Goal: Complete application form

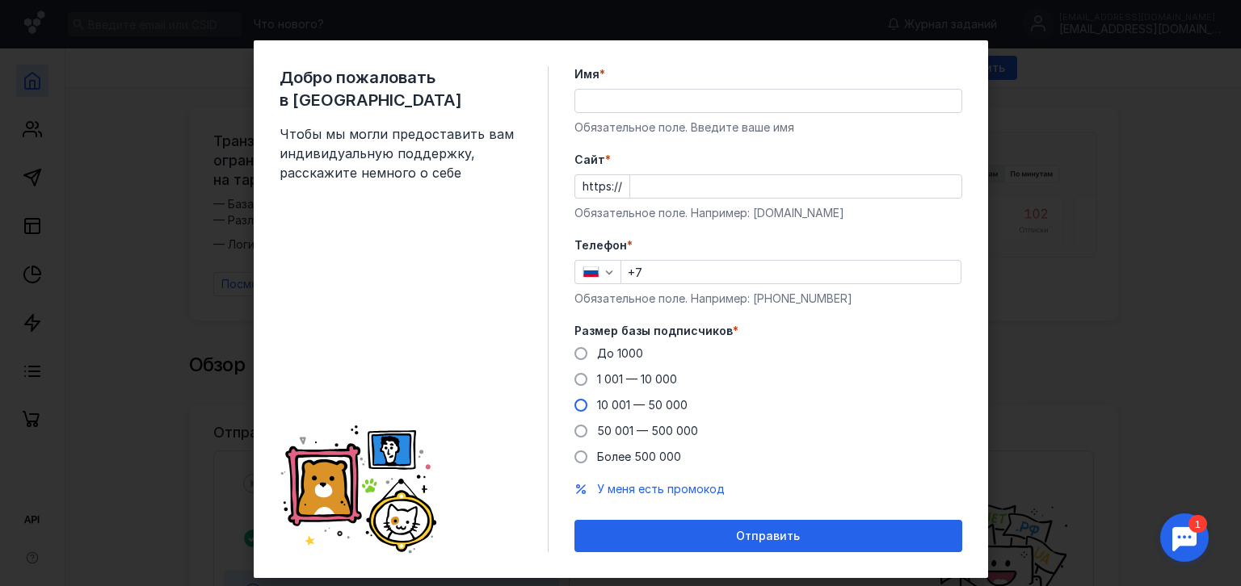
click at [580, 410] on label "10 001 — 50 000" at bounding box center [630, 405] width 113 height 16
click at [0, 0] on input "10 001 — 50 000" at bounding box center [0, 0] width 0 height 0
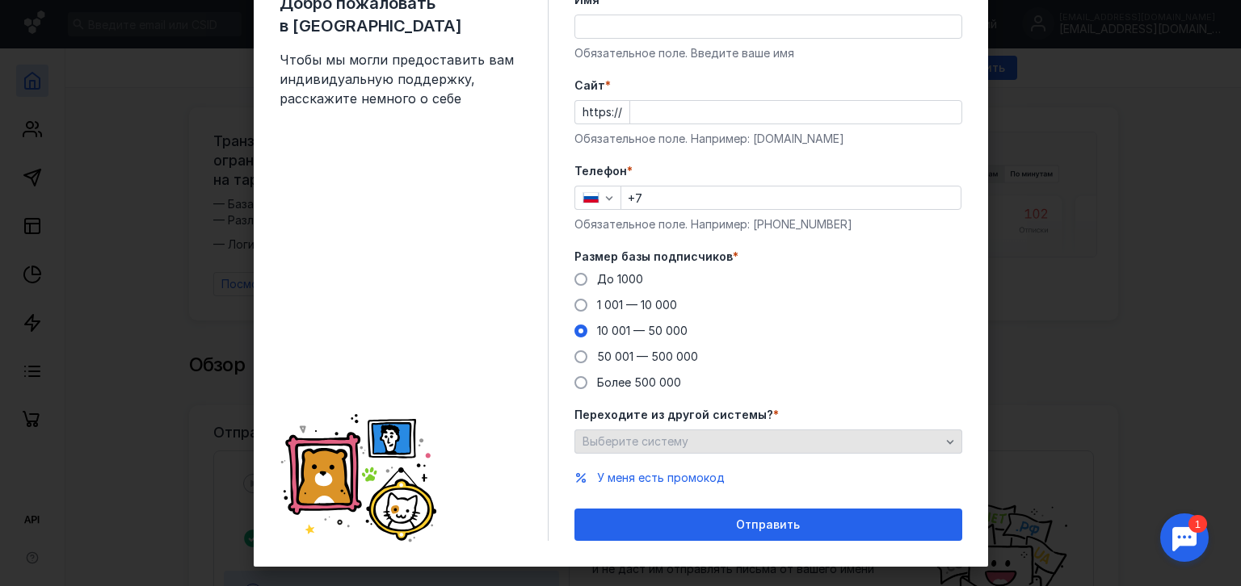
scroll to position [81, 0]
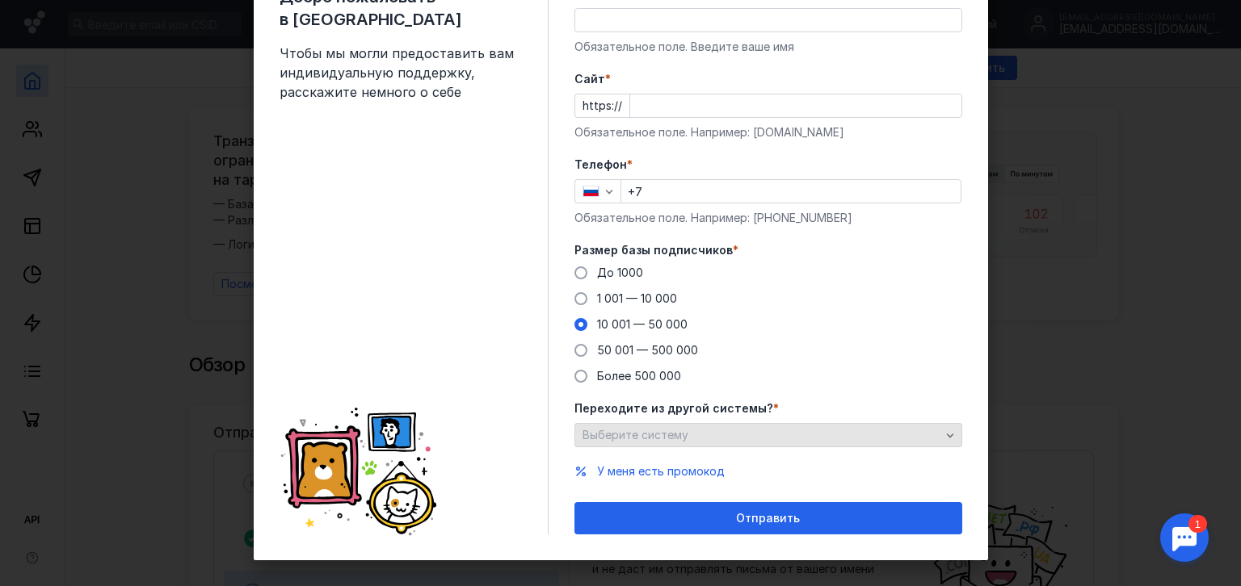
click at [681, 426] on div "Выберите систему" at bounding box center [768, 435] width 388 height 24
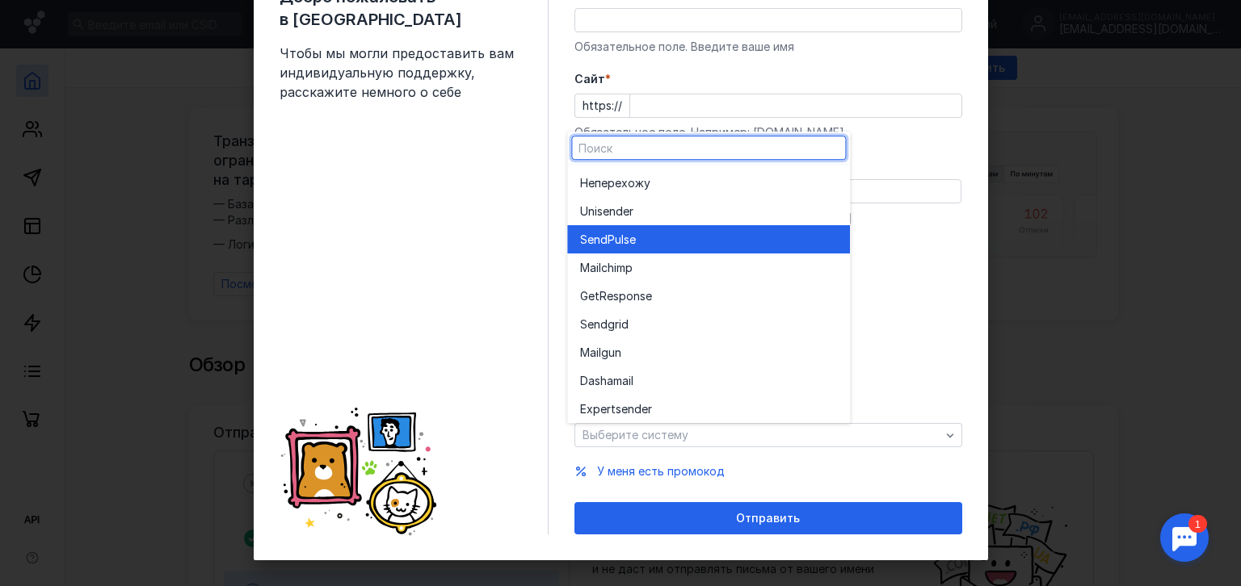
click at [656, 242] on div "SendPuls e" at bounding box center [708, 240] width 257 height 16
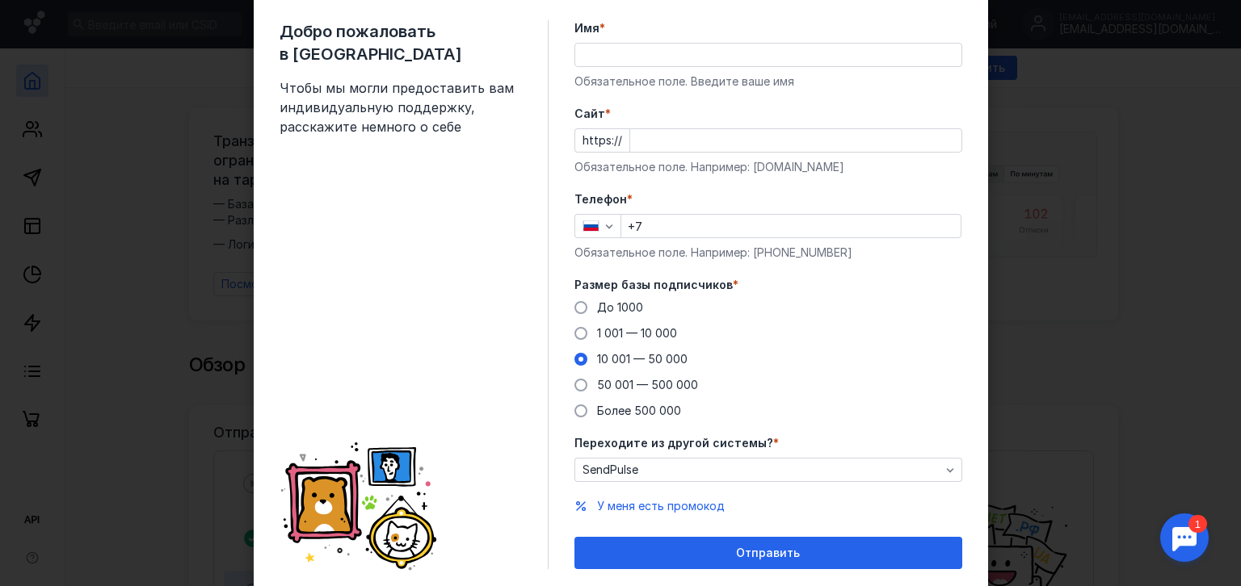
scroll to position [0, 0]
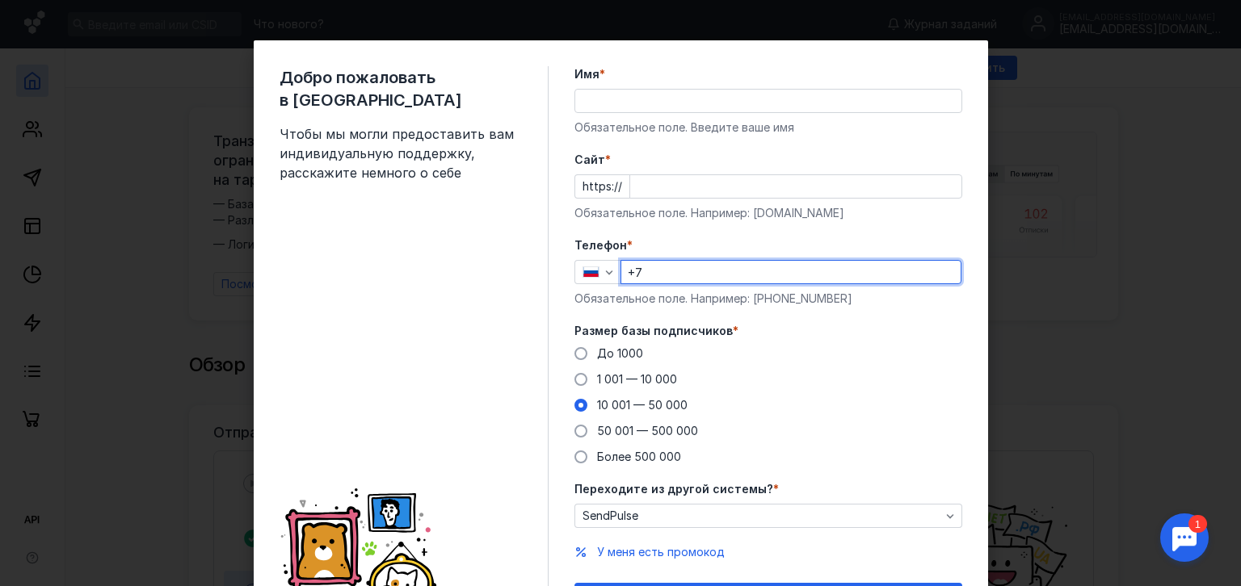
click at [650, 275] on input "+7" at bounding box center [790, 272] width 339 height 23
type input "[PHONE_NUMBER]"
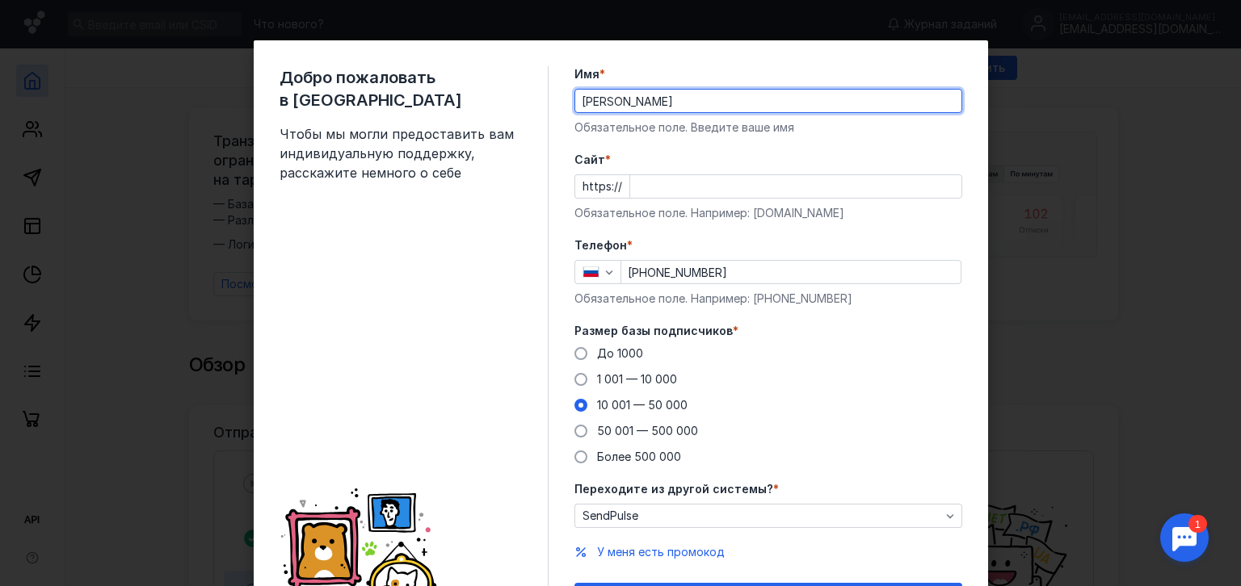
click at [750, 107] on input "[PERSON_NAME]" at bounding box center [768, 101] width 386 height 23
drag, startPoint x: 728, startPoint y: 97, endPoint x: 688, endPoint y: 97, distance: 39.6
click at [688, 97] on input "[PERSON_NAME]" at bounding box center [768, 101] width 386 height 23
click at [742, 99] on input "[PERSON_NAME]" at bounding box center [768, 101] width 386 height 23
drag, startPoint x: 683, startPoint y: 103, endPoint x: 629, endPoint y: 100, distance: 53.4
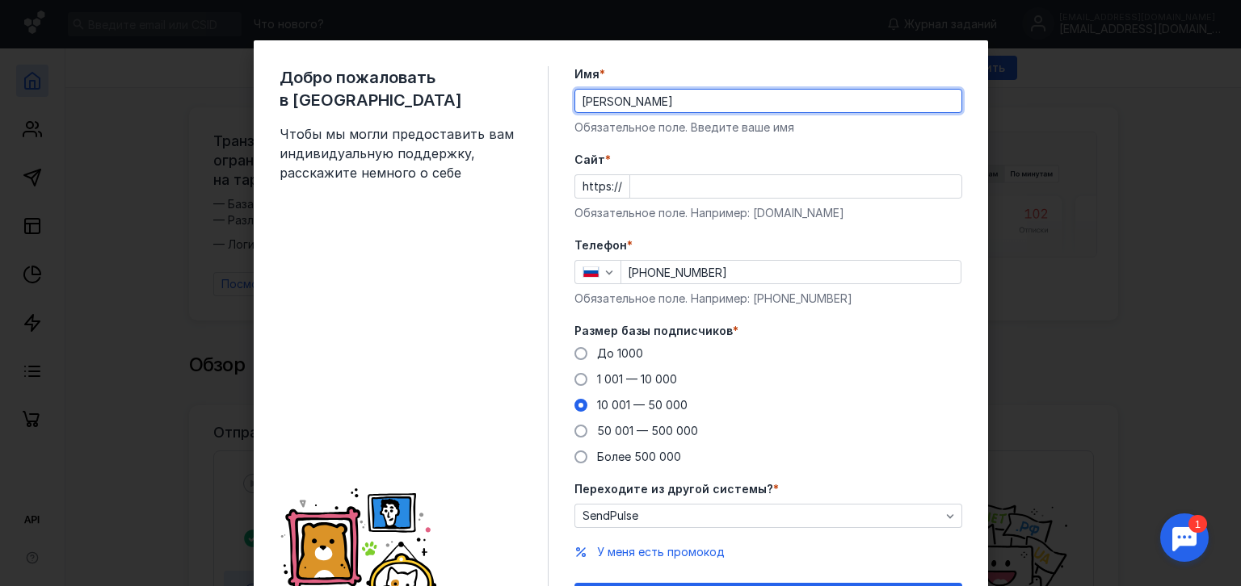
click at [629, 100] on input "[PERSON_NAME]" at bounding box center [768, 101] width 386 height 23
type input "[PERSON_NAME]"
click at [639, 187] on input "Cайт *" at bounding box center [795, 186] width 331 height 23
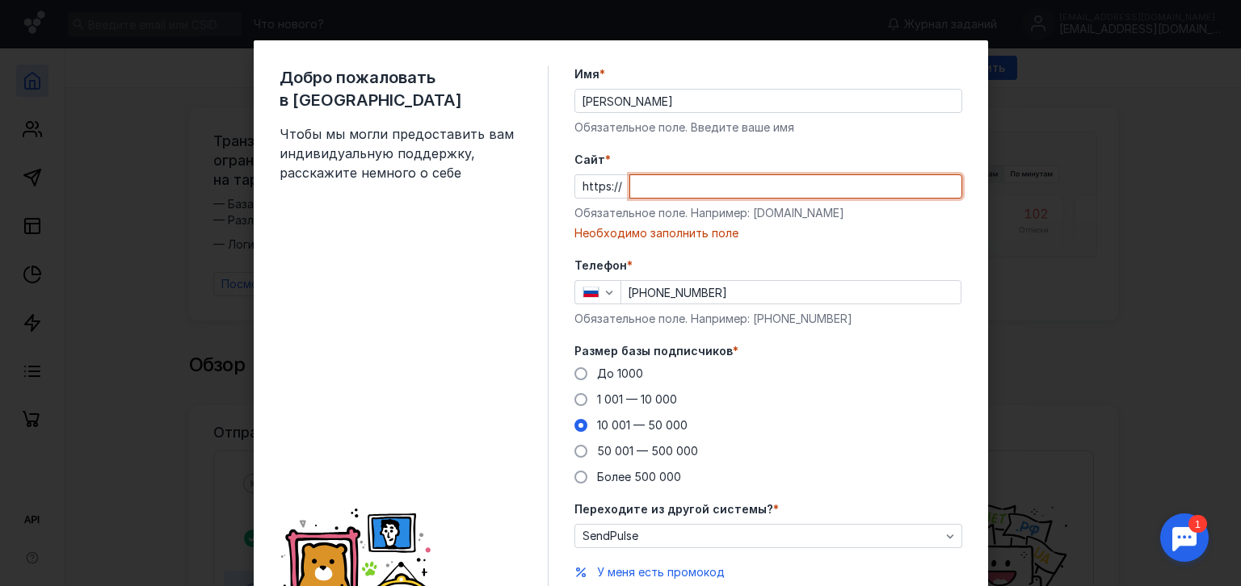
paste input "[PERSON_NAME][DOMAIN_NAME]/"
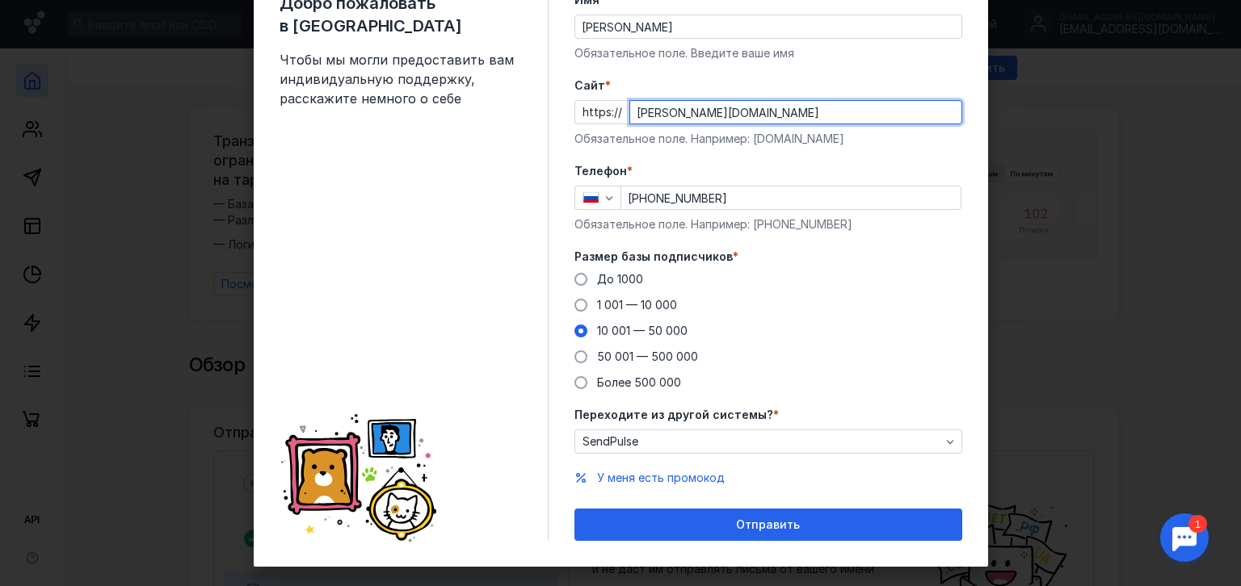
scroll to position [81, 0]
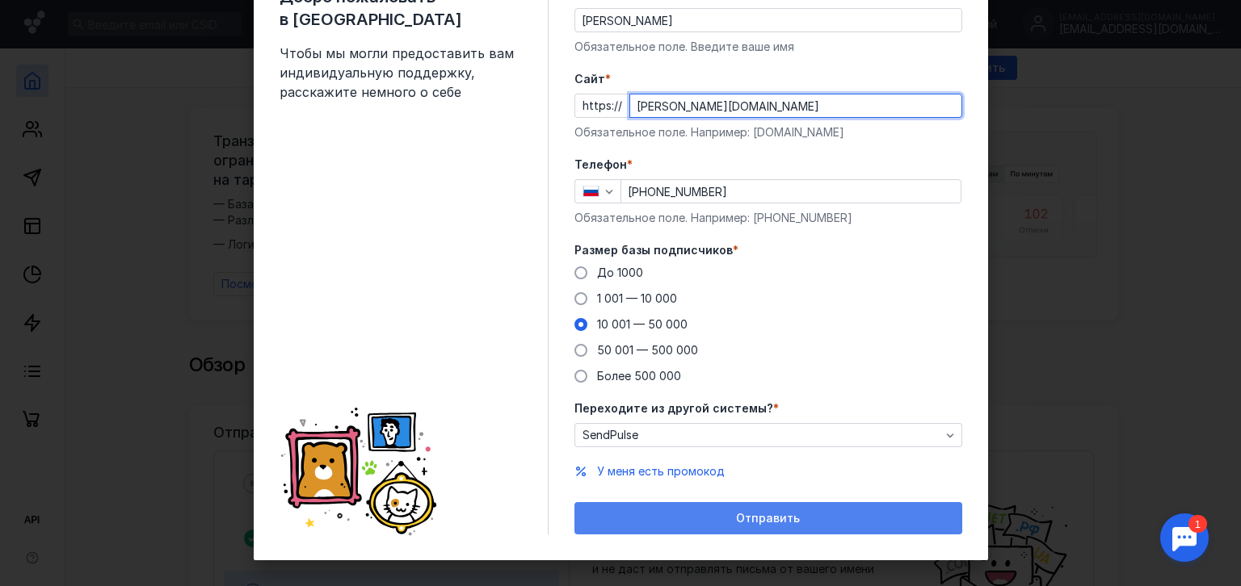
type input "[PERSON_NAME][DOMAIN_NAME]"
click at [727, 519] on div "Отправить" at bounding box center [768, 519] width 372 height 14
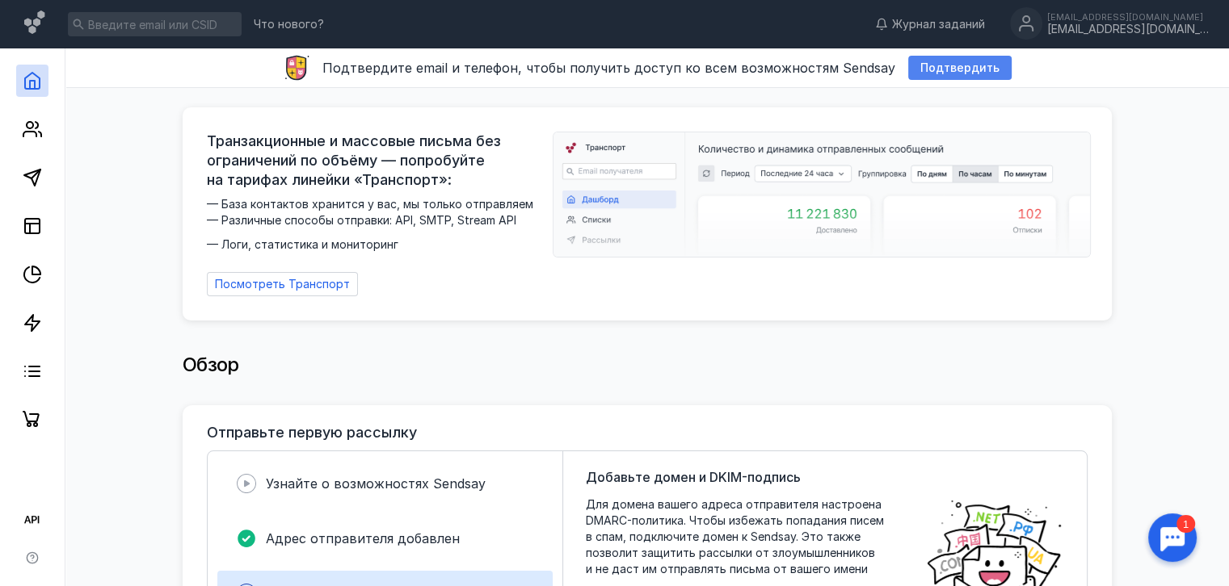
click at [934, 74] on span "Подтвердить" at bounding box center [959, 68] width 79 height 14
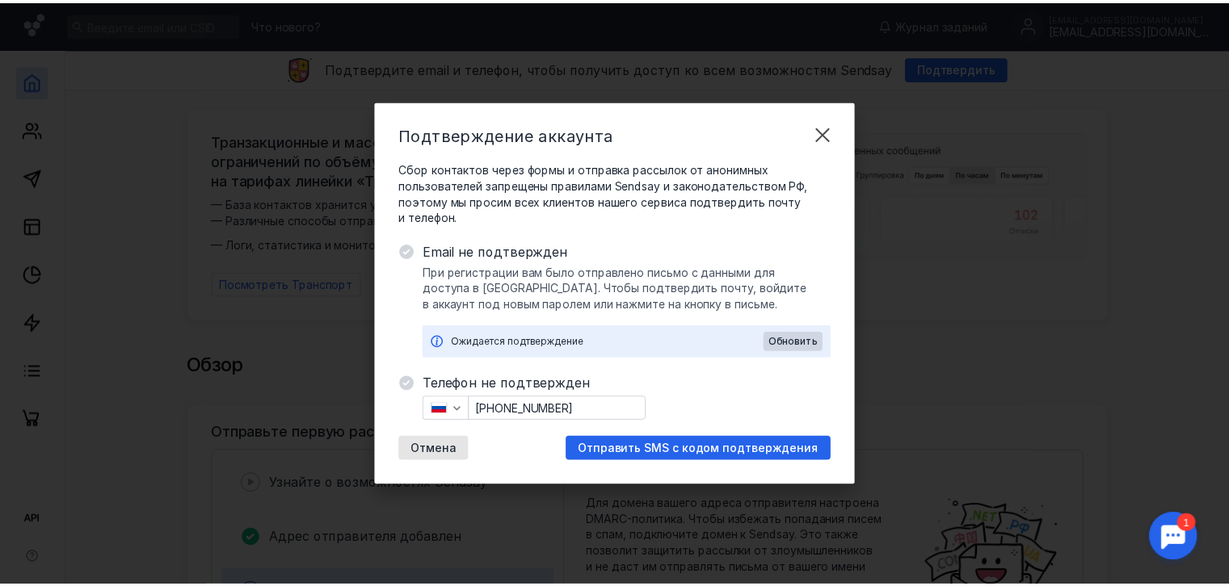
scroll to position [0, 0]
